Goal: Information Seeking & Learning: Learn about a topic

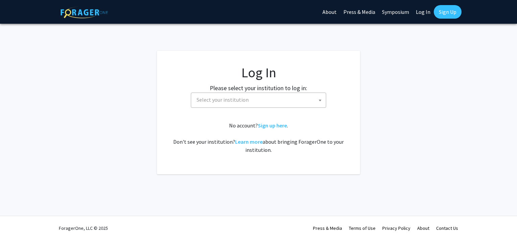
click at [262, 96] on span "Select your institution" at bounding box center [260, 100] width 132 height 14
select select "34"
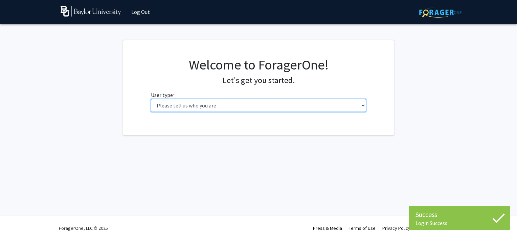
click at [275, 105] on select "Please tell us who you are Undergraduate Student Master's Student Doctoral Cand…" at bounding box center [259, 105] width 216 height 13
select select "1: undergrad"
click at [151, 99] on select "Please tell us who you are Undergraduate Student Master's Student Doctoral Cand…" at bounding box center [259, 105] width 216 height 13
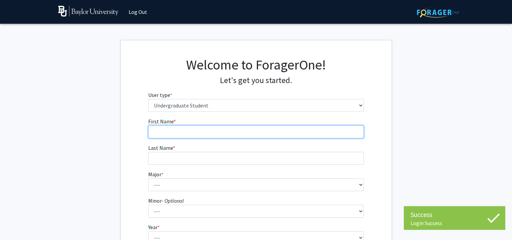
click at [268, 132] on input "First Name * required" at bounding box center [256, 131] width 216 height 13
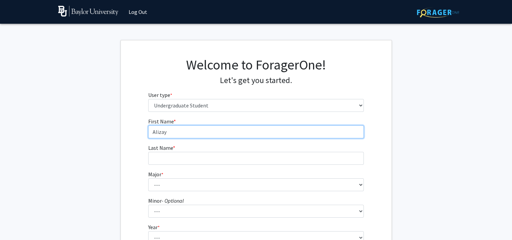
type input "Alizay"
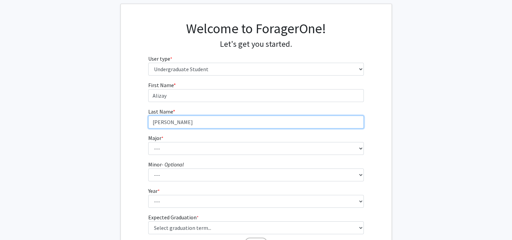
scroll to position [37, 0]
type input "Mohamed"
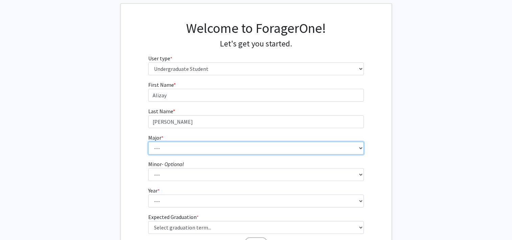
click at [245, 149] on select "--- Accounting American Studies Anthropology Apparel Design & Product Developme…" at bounding box center [256, 148] width 216 height 13
select select "81: 2746"
click at [148, 142] on select "--- Accounting American Studies Anthropology Apparel Design & Product Developme…" at bounding box center [256, 148] width 216 height 13
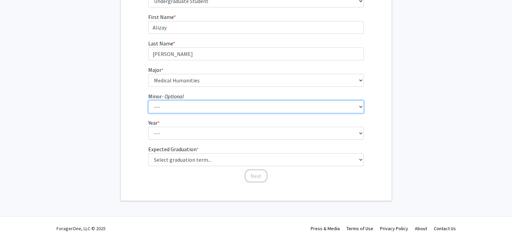
click at [218, 104] on select "--- Advertising American Sign Language American Studies Anthropology Apparel Me…" at bounding box center [256, 106] width 216 height 13
select select "13: 2076"
click at [148, 100] on select "--- Advertising American Sign Language American Studies Anthropology Apparel Me…" at bounding box center [256, 106] width 216 height 13
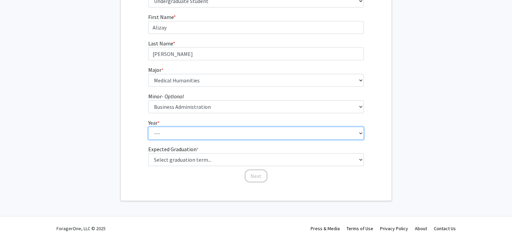
click at [220, 136] on select "--- First-year Sophomore Junior Senior Postbaccalaureate Certificate" at bounding box center [256, 133] width 216 height 13
select select "4: senior"
click at [148, 127] on select "--- First-year Sophomore Junior Senior Postbaccalaureate Certificate" at bounding box center [256, 133] width 216 height 13
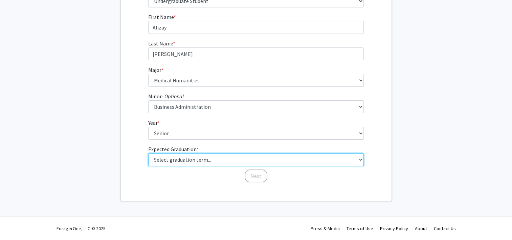
click at [215, 161] on select "Select graduation term... Spring 2025 Summer 2025 Fall 2025 Winter 2025 Spring …" at bounding box center [256, 159] width 216 height 13
select select "5: spring_2026"
click at [148, 153] on select "Select graduation term... Spring 2025 Summer 2025 Fall 2025 Winter 2025 Spring …" at bounding box center [256, 159] width 216 height 13
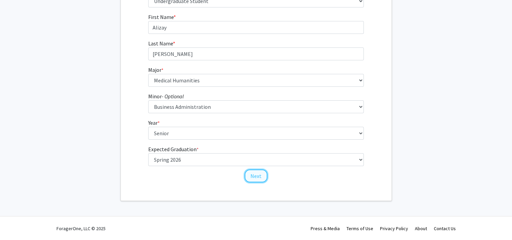
click at [252, 176] on button "Next" at bounding box center [256, 175] width 23 height 13
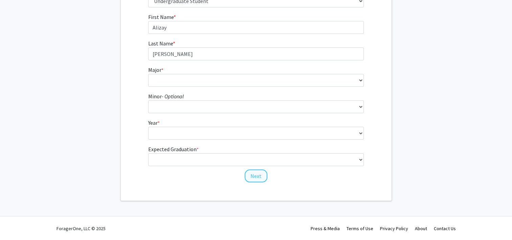
scroll to position [0, 0]
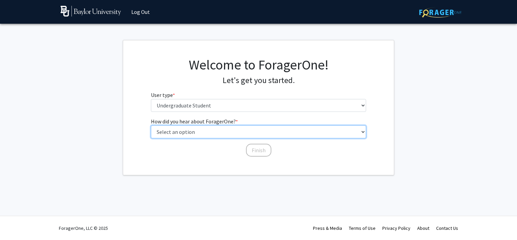
click at [247, 134] on select "Select an option Peer/student recommendation Faculty/staff recommendation Unive…" at bounding box center [259, 131] width 216 height 13
select select "2: faculty_recommendation"
click at [151, 125] on select "Select an option Peer/student recommendation Faculty/staff recommendation Unive…" at bounding box center [259, 131] width 216 height 13
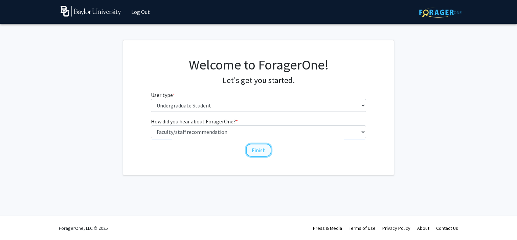
click at [257, 149] on button "Finish" at bounding box center [258, 150] width 25 height 13
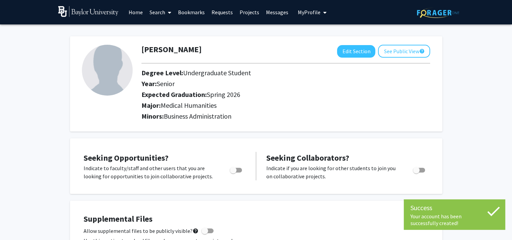
scroll to position [12, 0]
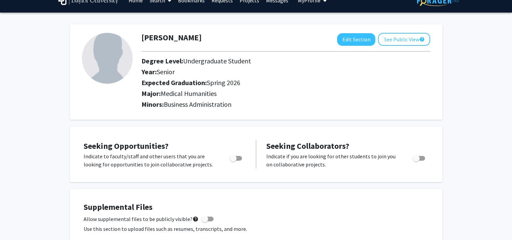
click at [240, 156] on span "Toggle" at bounding box center [236, 158] width 12 height 5
click at [233, 160] on input "Are you actively seeking opportunities?" at bounding box center [233, 160] width 0 height 0
checkbox input "true"
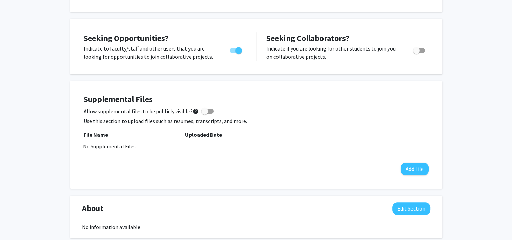
scroll to position [0, 0]
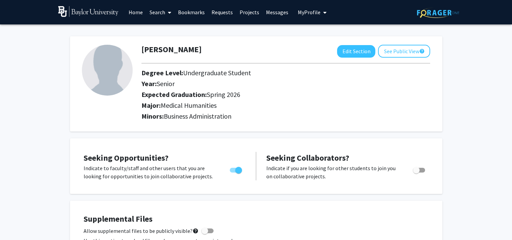
click at [135, 9] on link "Home" at bounding box center [135, 12] width 21 height 24
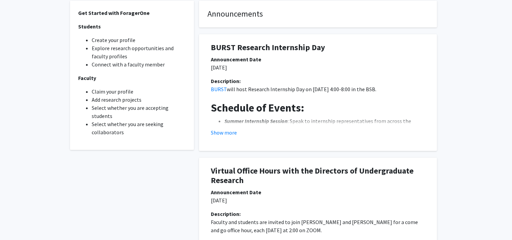
scroll to position [191, 0]
click at [222, 134] on button "Show more" at bounding box center [224, 133] width 26 height 8
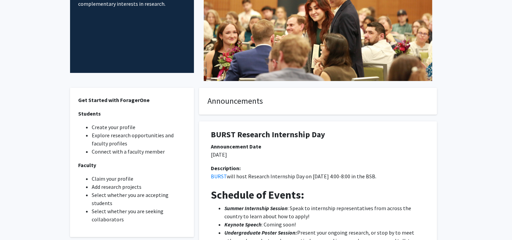
scroll to position [0, 0]
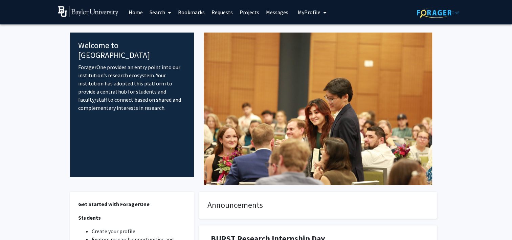
click at [163, 13] on link "Search" at bounding box center [160, 12] width 28 height 24
click at [246, 10] on link "Projects" at bounding box center [249, 12] width 26 height 24
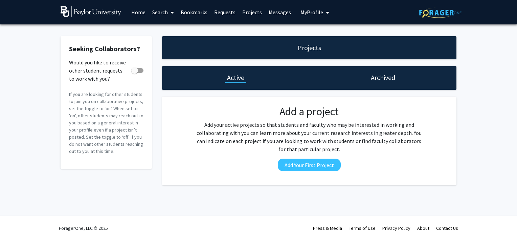
click at [173, 13] on icon at bounding box center [172, 12] width 3 height 5
click at [175, 44] on span "Students" at bounding box center [169, 45] width 41 height 14
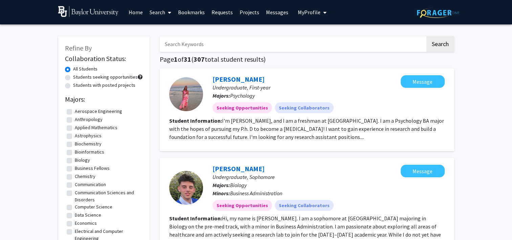
click at [160, 14] on link "Search" at bounding box center [160, 12] width 28 height 24
click at [159, 28] on span "Faculty/Staff" at bounding box center [171, 31] width 50 height 14
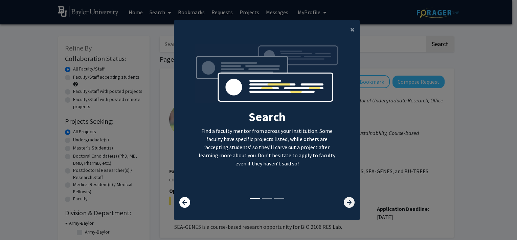
click at [347, 202] on icon at bounding box center [349, 202] width 11 height 11
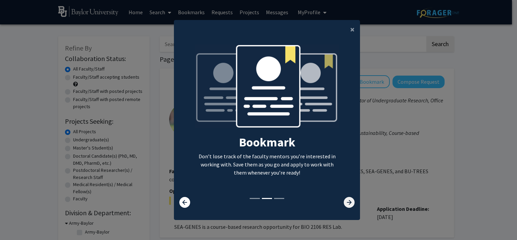
click at [347, 202] on icon at bounding box center [349, 202] width 11 height 11
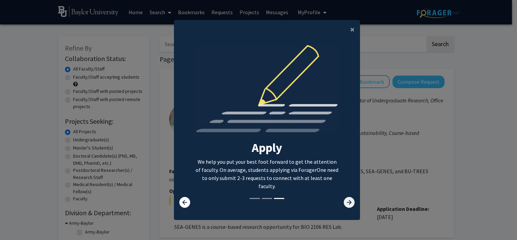
click at [347, 202] on icon at bounding box center [349, 202] width 11 height 11
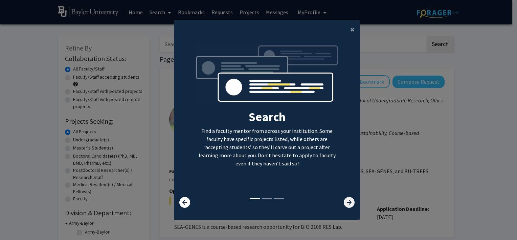
click at [347, 202] on icon at bounding box center [349, 202] width 11 height 11
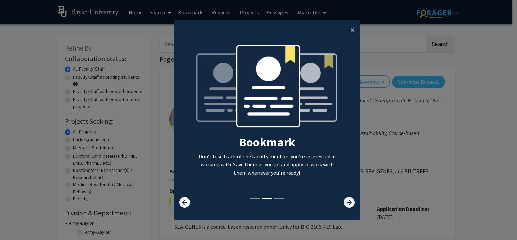
click at [347, 202] on icon at bounding box center [349, 202] width 11 height 11
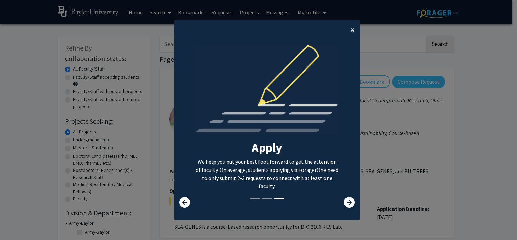
click at [347, 32] on button "×" at bounding box center [352, 29] width 15 height 19
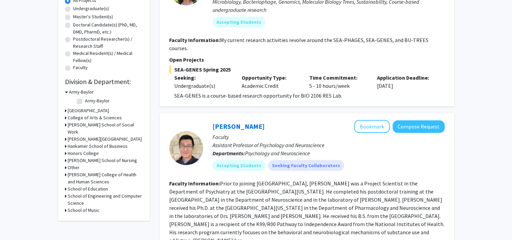
scroll to position [148, 0]
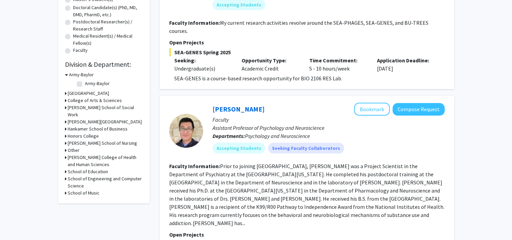
click at [65, 73] on icon at bounding box center [66, 74] width 3 height 7
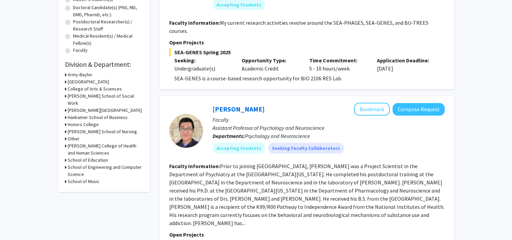
click at [66, 90] on icon at bounding box center [66, 88] width 2 height 7
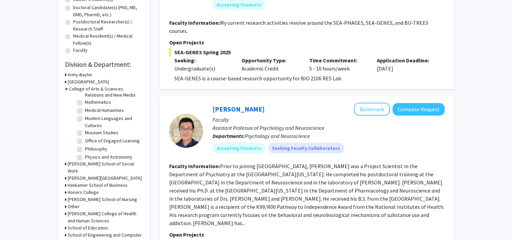
scroll to position [135, 0]
click at [85, 111] on label "Medical Humanities" at bounding box center [104, 110] width 39 height 7
click at [85, 111] on input "Medical Humanities" at bounding box center [87, 109] width 4 height 4
checkbox input "true"
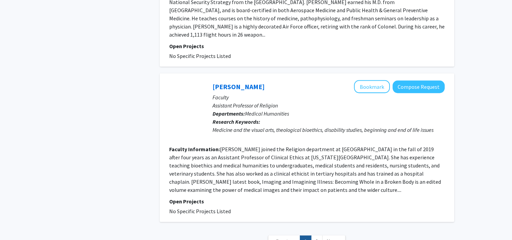
scroll to position [1509, 0]
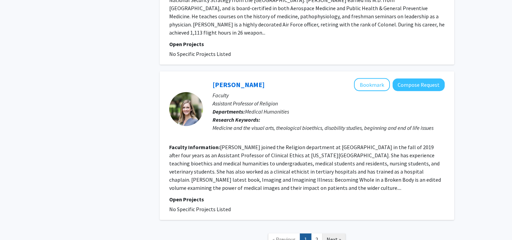
click at [338, 236] on span "Next »" at bounding box center [334, 239] width 15 height 7
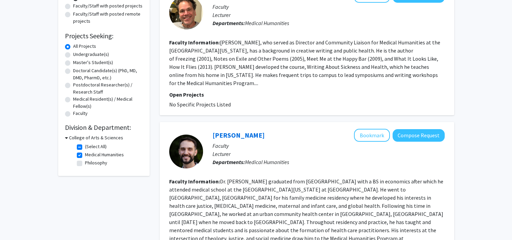
scroll to position [97, 0]
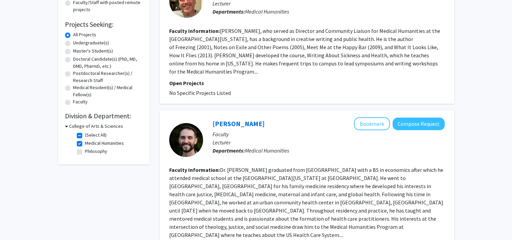
click at [85, 135] on label "(Select All)" at bounding box center [96, 134] width 22 height 7
click at [85, 135] on input "(Select All)" at bounding box center [87, 133] width 4 height 4
checkbox input "false"
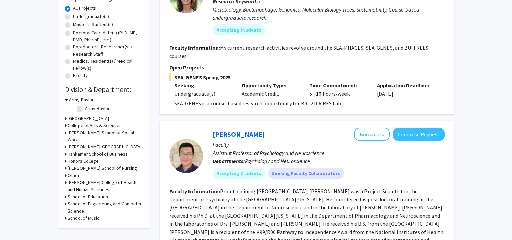
scroll to position [123, 0]
click at [66, 98] on icon at bounding box center [66, 99] width 3 height 7
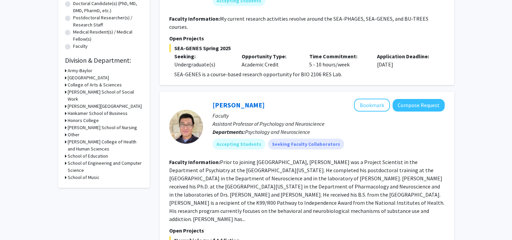
scroll to position [153, 0]
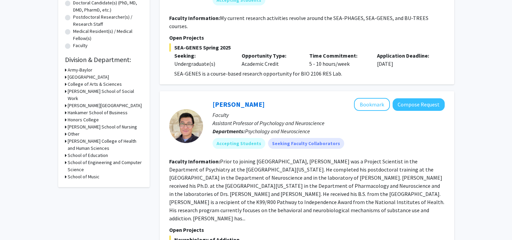
click at [66, 130] on div "[PERSON_NAME] School of Nursing" at bounding box center [104, 126] width 78 height 7
click at [65, 130] on icon at bounding box center [66, 126] width 2 height 7
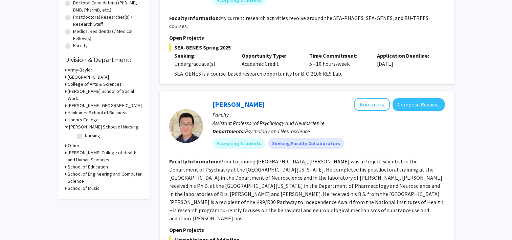
click at [77, 140] on fg-checkbox "Nursing Nursing" at bounding box center [109, 136] width 64 height 8
click at [85, 139] on label "Nursing" at bounding box center [92, 135] width 15 height 7
click at [85, 136] on input "Nursing" at bounding box center [87, 134] width 4 height 4
checkbox input "true"
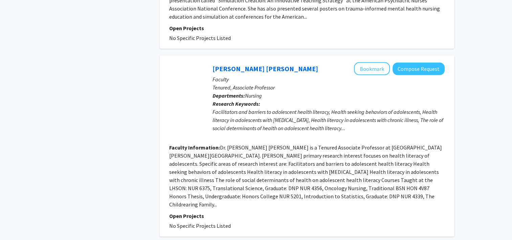
scroll to position [1412, 0]
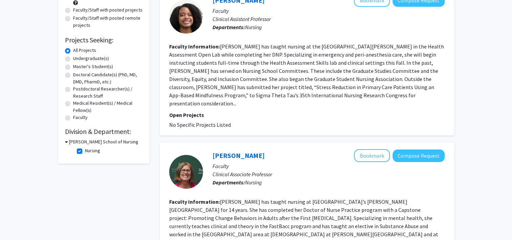
scroll to position [82, 0]
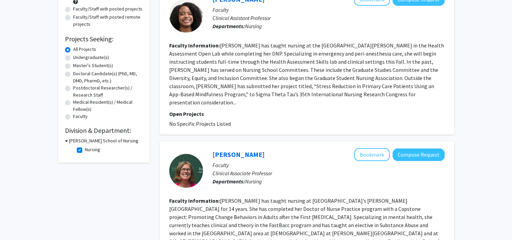
click at [85, 152] on label "Nursing" at bounding box center [92, 149] width 15 height 7
click at [85, 150] on input "Nursing" at bounding box center [87, 148] width 4 height 4
checkbox input "false"
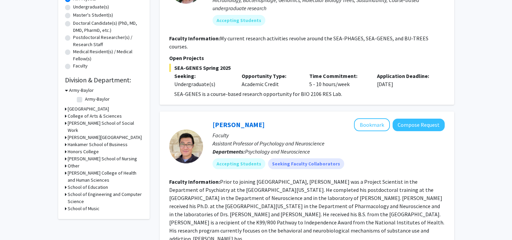
scroll to position [139, 0]
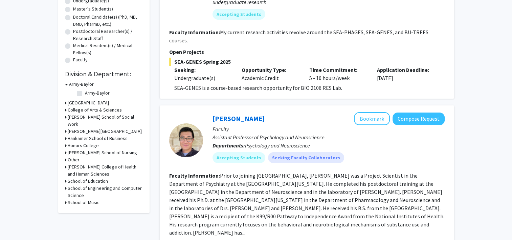
click at [65, 84] on icon at bounding box center [66, 84] width 3 height 7
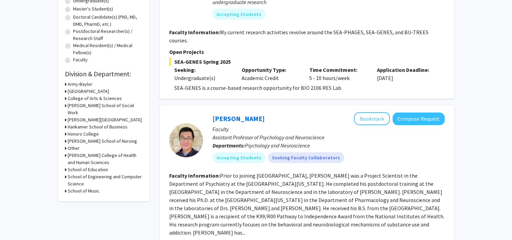
click at [65, 99] on icon at bounding box center [66, 98] width 2 height 7
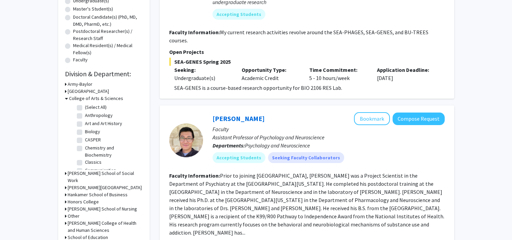
click at [85, 108] on label "(Select All)" at bounding box center [96, 107] width 22 height 7
click at [85, 108] on input "(Select All)" at bounding box center [87, 106] width 4 height 4
checkbox input "true"
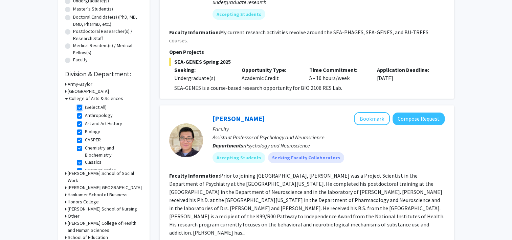
checkbox input "true"
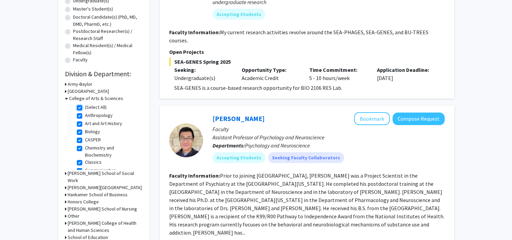
checkbox input "true"
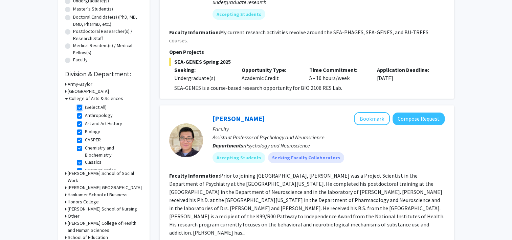
checkbox input "true"
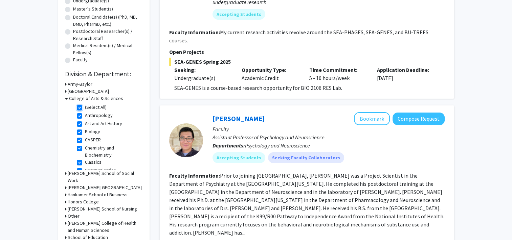
checkbox input "true"
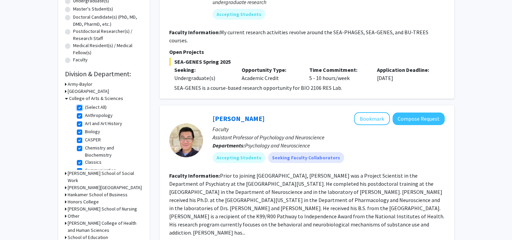
checkbox input "true"
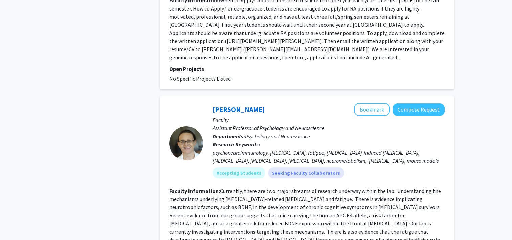
scroll to position [2441, 0]
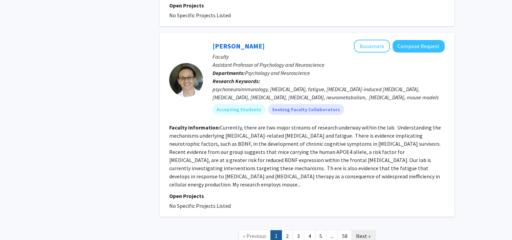
click at [355, 230] on link "Next »" at bounding box center [363, 236] width 23 height 12
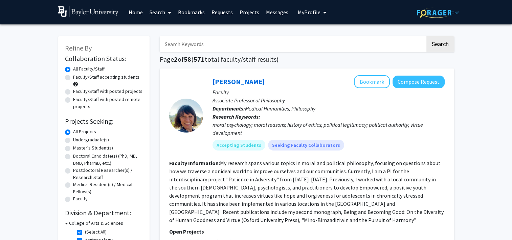
scroll to position [51, 0]
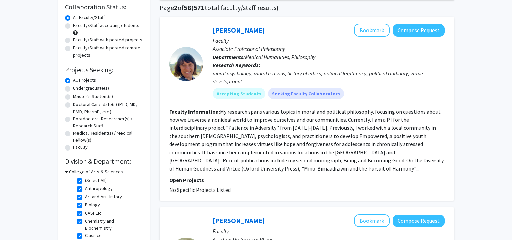
click at [85, 180] on label "(Select All)" at bounding box center [96, 180] width 22 height 7
click at [85, 180] on input "(Select All)" at bounding box center [87, 179] width 4 height 4
checkbox input "false"
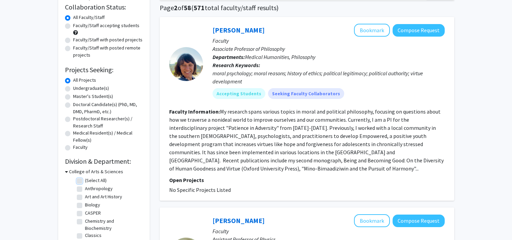
checkbox input "false"
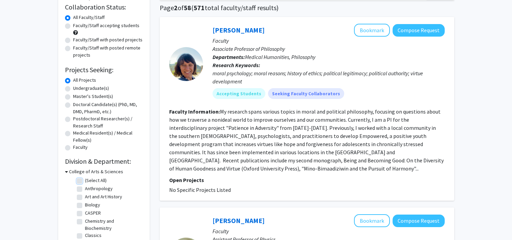
checkbox input "false"
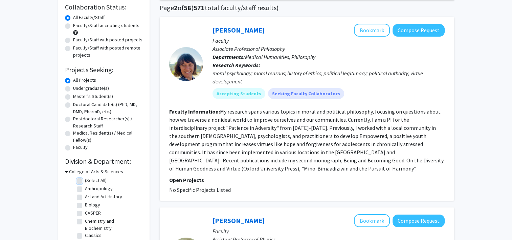
checkbox input "false"
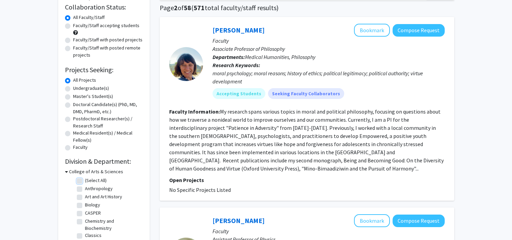
checkbox input "false"
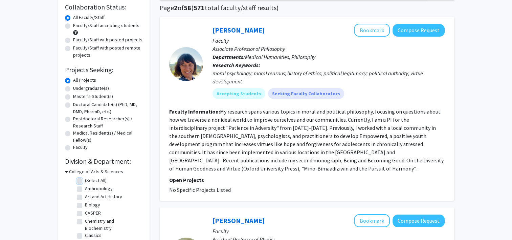
checkbox input "false"
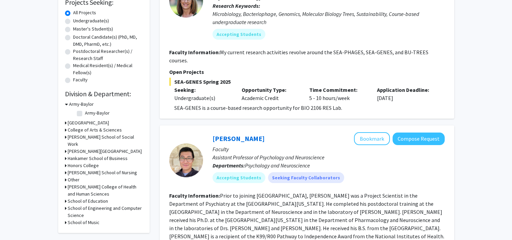
scroll to position [119, 0]
click at [66, 102] on icon at bounding box center [66, 103] width 3 height 7
